Goal: Use online tool/utility: Utilize a website feature to perform a specific function

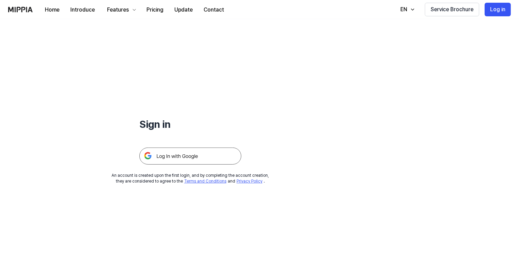
click at [209, 152] on img at bounding box center [190, 155] width 102 height 17
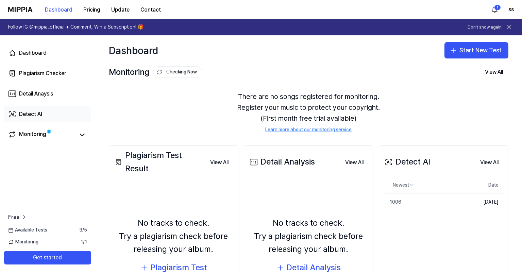
click at [44, 119] on link "Detect AI" at bounding box center [47, 114] width 87 height 16
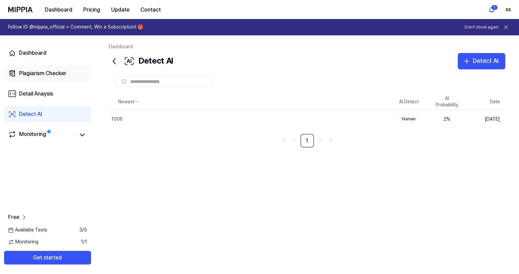
click at [46, 76] on div "Plagiarism Checker" at bounding box center [42, 73] width 47 height 8
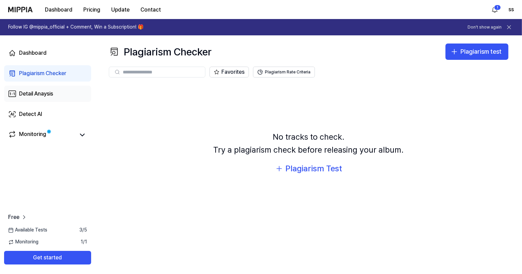
click at [50, 89] on link "Detail Anaysis" at bounding box center [47, 94] width 87 height 16
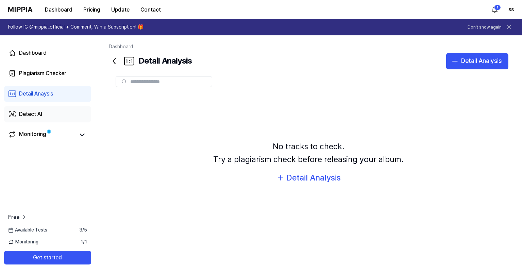
click at [50, 119] on link "Detect AI" at bounding box center [47, 114] width 87 height 16
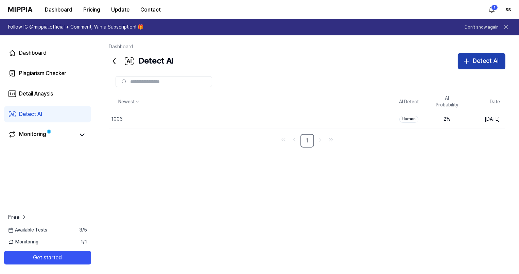
click at [490, 68] on button "Detect AI" at bounding box center [482, 61] width 48 height 16
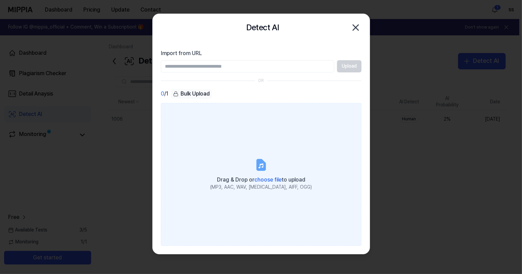
click at [260, 162] on icon at bounding box center [261, 165] width 8 height 11
click at [0, 0] on input "Drag & Drop or choose file to upload (MP3, AAC, WAV, FLAC, AIFF, OGG)" at bounding box center [0, 0] width 0 height 0
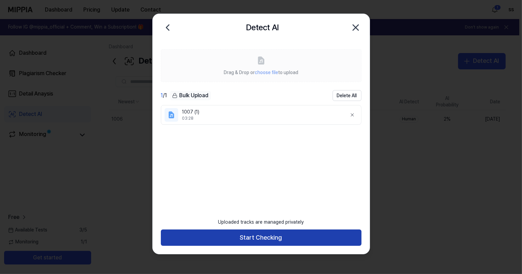
click at [294, 234] on button "Start Checking" at bounding box center [261, 237] width 200 height 16
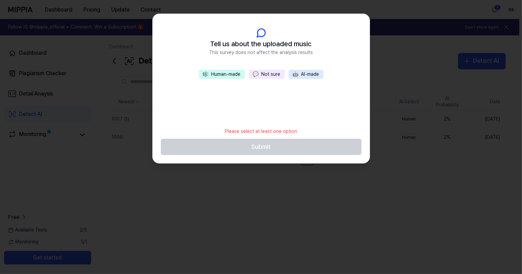
click at [269, 72] on button "💬 Not sure" at bounding box center [267, 75] width 36 height 10
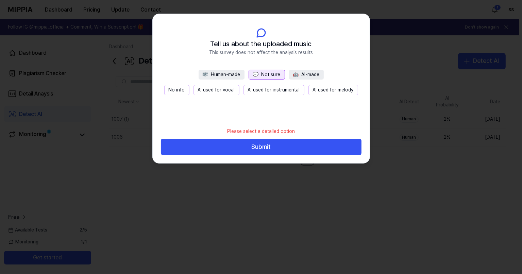
click at [179, 87] on button "No info" at bounding box center [176, 90] width 25 height 10
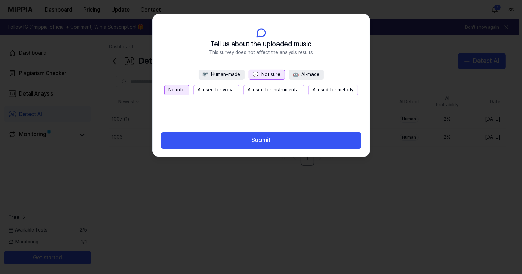
click at [241, 149] on div "Submit" at bounding box center [261, 140] width 217 height 33
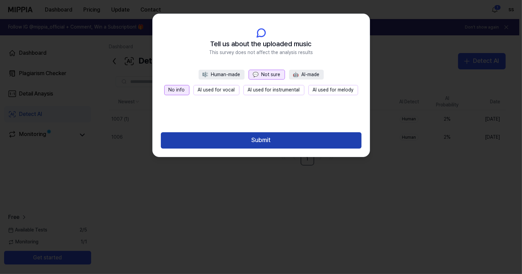
click at [257, 140] on button "Submit" at bounding box center [261, 140] width 200 height 16
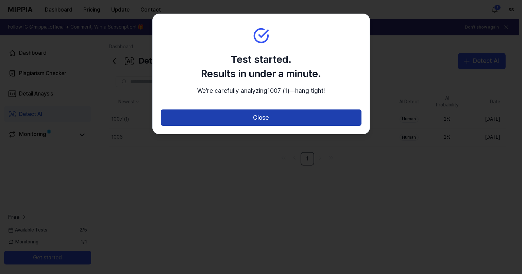
click at [259, 126] on button "Close" at bounding box center [261, 117] width 200 height 16
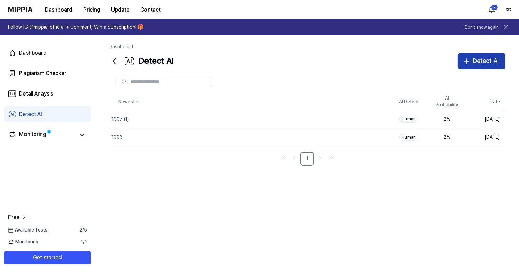
click at [474, 62] on div "Detect AI" at bounding box center [486, 61] width 26 height 10
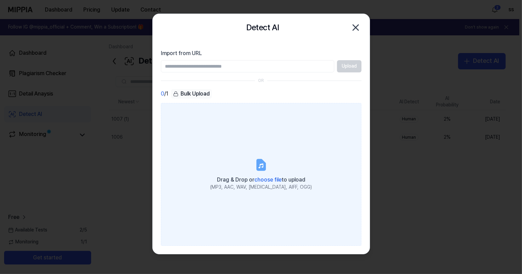
click at [206, 146] on label "Drag & Drop or choose file to upload (MP3, AAC, WAV, FLAC, AIFF, OGG)" at bounding box center [261, 174] width 200 height 143
click at [0, 0] on input "Drag & Drop or choose file to upload (MP3, AAC, WAV, FLAC, AIFF, OGG)" at bounding box center [0, 0] width 0 height 0
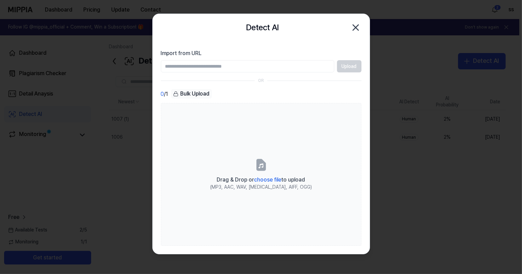
click at [355, 31] on icon "button" at bounding box center [355, 27] width 11 height 11
